Goal: Check status: Check status

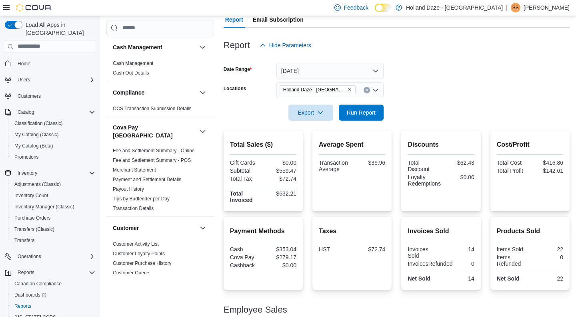
scroll to position [24, 0]
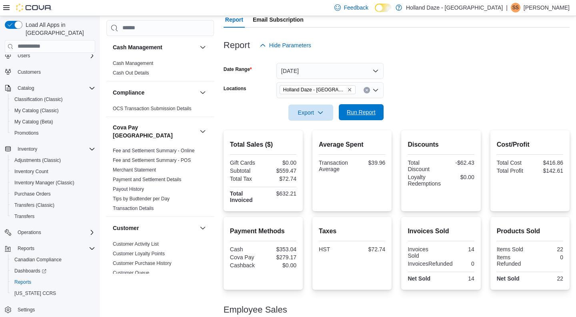
click at [369, 117] on span "Run Report" at bounding box center [361, 112] width 35 height 16
click at [369, 90] on button "Clear input" at bounding box center [367, 90] width 6 height 6
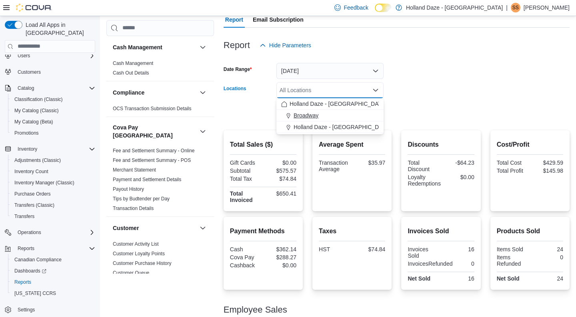
click at [324, 117] on div "Broadway" at bounding box center [330, 115] width 98 height 8
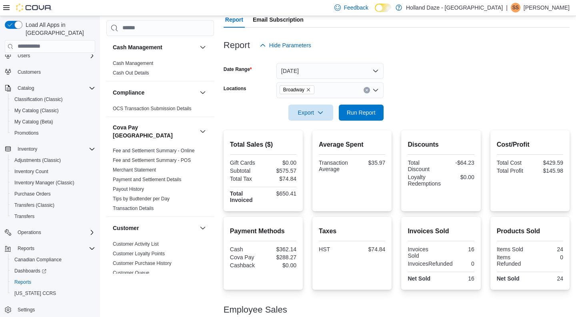
click at [394, 104] on form "Date Range [DATE] Locations Broadway Export Run Report" at bounding box center [397, 86] width 346 height 67
click at [373, 110] on span "Run Report" at bounding box center [361, 112] width 29 height 8
click at [368, 90] on icon "Clear input" at bounding box center [366, 89] width 3 height 3
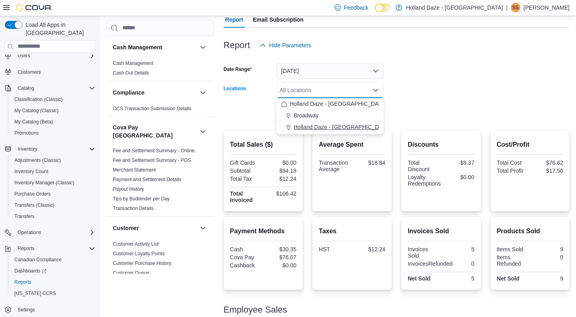
click at [357, 124] on span "Holland Daze - [GEOGRAPHIC_DATA]" at bounding box center [342, 127] width 97 height 8
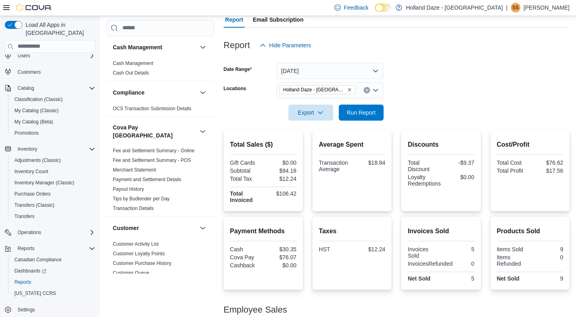
click at [409, 108] on form "Date Range [DATE] Locations [GEOGRAPHIC_DATA] [GEOGRAPHIC_DATA] - [GEOGRAPHIC_D…" at bounding box center [397, 86] width 346 height 67
click at [379, 111] on button "Run Report" at bounding box center [361, 112] width 45 height 16
click at [366, 115] on span "Run Report" at bounding box center [361, 112] width 29 height 8
click at [379, 109] on button "Run Report" at bounding box center [361, 112] width 45 height 16
